Goal: Find contact information: Find contact information

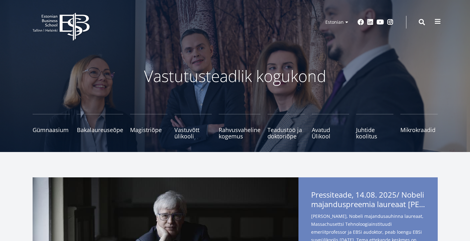
click at [435, 18] on span at bounding box center [438, 21] width 6 height 6
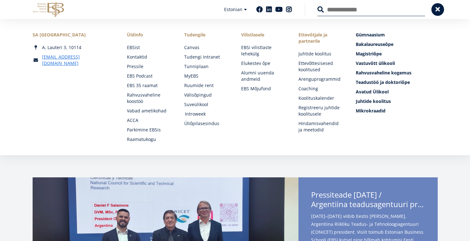
click at [200, 116] on link "Introweek" at bounding box center [207, 114] width 45 height 6
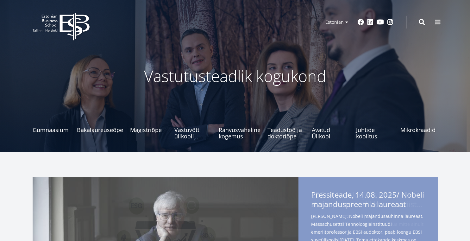
click at [442, 18] on div "EBS Logo Created with Sketch. Kasutaja konto menüü Admin Estonian Estonian Engl…" at bounding box center [235, 22] width 456 height 19
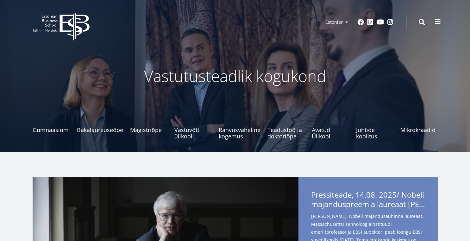
click at [440, 21] on span at bounding box center [438, 21] width 6 height 6
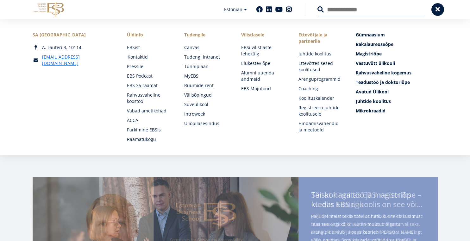
click at [142, 57] on link "Kontaktid" at bounding box center [150, 57] width 45 height 6
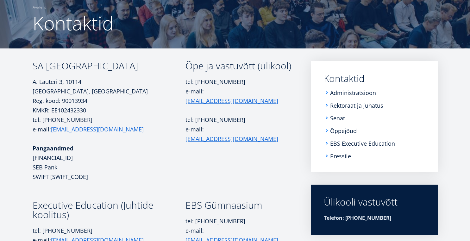
scroll to position [53, 0]
click at [348, 95] on link "Administratsioon" at bounding box center [354, 93] width 46 height 6
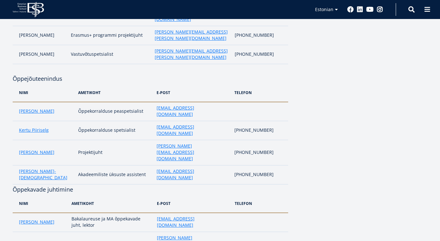
scroll to position [332, 0]
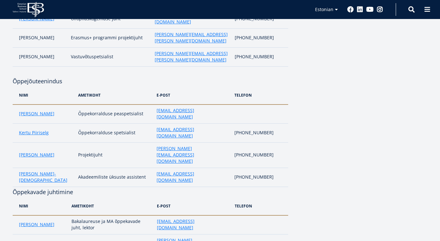
click at [110, 110] on p "Õppekorralduse peaspetsialist" at bounding box center [114, 113] width 72 height 6
drag, startPoint x: 204, startPoint y: 77, endPoint x: 151, endPoint y: 77, distance: 52.5
click at [153, 104] on td "anu.soeruer@ebs.ee" at bounding box center [192, 113] width 78 height 19
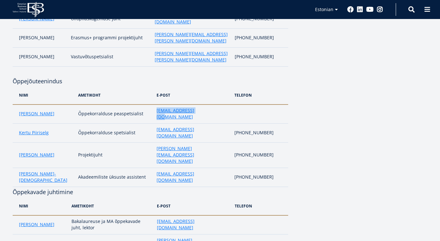
copy span "anu.soeruer@ebs.ee"
drag, startPoint x: 54, startPoint y: 80, endPoint x: 16, endPoint y: 80, distance: 38.3
click at [16, 104] on td "Anu Sõeruer" at bounding box center [44, 113] width 62 height 19
copy link "Anu Sõeruer"
drag, startPoint x: 131, startPoint y: 81, endPoint x: 63, endPoint y: 81, distance: 67.4
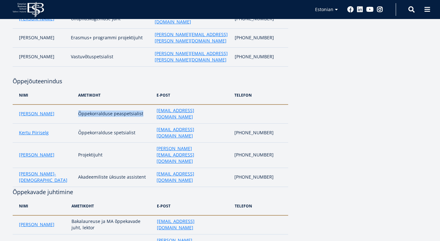
click at [75, 104] on td "Õppekorralduse peaspetsialist" at bounding box center [114, 113] width 78 height 19
copy p "Õppekorralduse peaspetsialist"
